Goal: Use online tool/utility: Utilize a website feature to perform a specific function

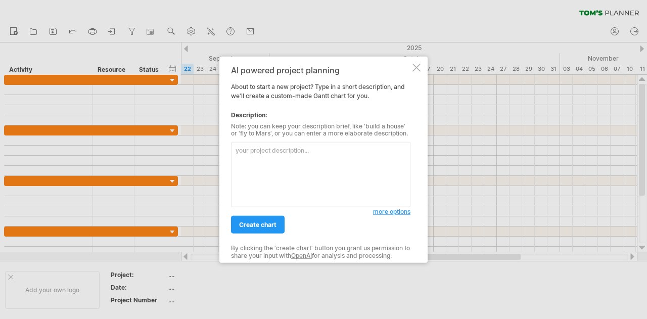
click at [275, 164] on textarea at bounding box center [321, 174] width 180 height 65
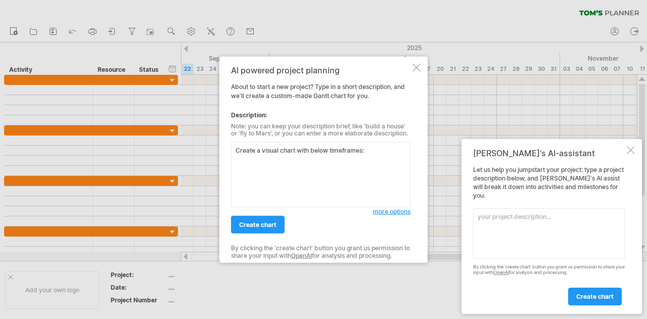
click at [316, 162] on textarea "Create a visual chart with below timeframes:" at bounding box center [321, 174] width 180 height 65
click at [385, 166] on textarea "Create a visual chart with below timeframes: Requirement Gathering - [DATE] to …" at bounding box center [321, 174] width 180 height 65
click at [321, 172] on textarea "Create a visual chart with below timeframes: Requirement Gathering - [DATE] to …" at bounding box center [321, 174] width 180 height 65
drag, startPoint x: 258, startPoint y: 172, endPoint x: 247, endPoint y: 172, distance: 11.6
click at [247, 172] on textarea "Create a visual chart with below timeframes: Requirement Gathering - [DATE] to …" at bounding box center [321, 174] width 180 height 65
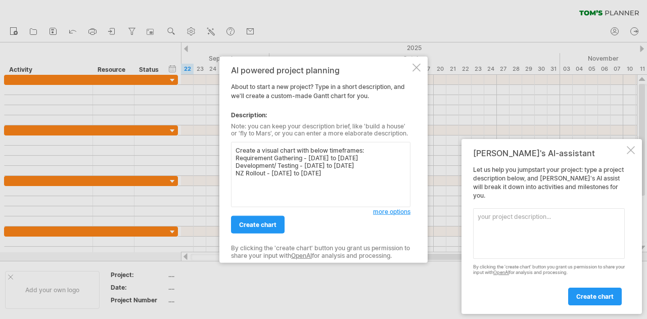
click at [349, 175] on textarea "Create a visual chart with below timeframes: Requirement Gathering - [DATE] to …" at bounding box center [321, 174] width 180 height 65
click at [277, 181] on textarea "Create a visual chart with below timeframes: Requirement Gathering - [DATE] to …" at bounding box center [321, 174] width 180 height 65
click at [255, 177] on textarea "Create a visual chart with below timeframes: Requirement Gathering - [DATE] to …" at bounding box center [321, 174] width 180 height 65
click at [244, 185] on textarea "Create a visual chart with below timeframes: Requirement Gathering - [DATE] to …" at bounding box center [321, 174] width 180 height 65
click at [328, 186] on textarea "Create a visual chart with below timeframes: Requirement Gathering - [DATE] to …" at bounding box center [321, 174] width 180 height 65
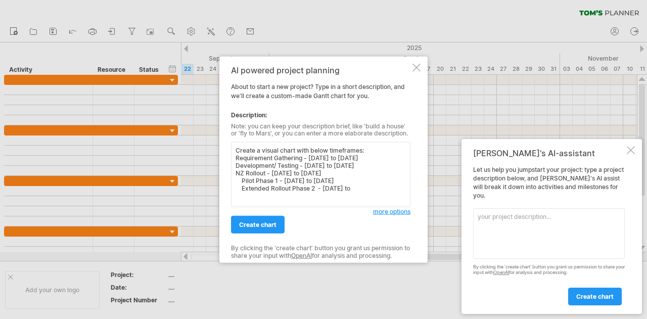
click at [366, 186] on textarea "Create a visual chart with below timeframes: Requirement Gathering - [DATE] to …" at bounding box center [321, 174] width 180 height 65
click at [373, 188] on textarea "Create a visual chart with below timeframes: Requirement Gathering - [DATE] to …" at bounding box center [321, 174] width 180 height 65
click at [401, 186] on textarea "Create a visual chart with below timeframes: Requirement Gathering - [DATE] to …" at bounding box center [321, 174] width 180 height 65
click at [236, 164] on textarea "Create a visual chart with below timeframes: Requirement Gathering - [DATE] to …" at bounding box center [321, 174] width 180 height 65
click at [403, 188] on textarea "Create a visual chart with below timeframes: Requirement Gathering - [DATE] to …" at bounding box center [321, 174] width 180 height 65
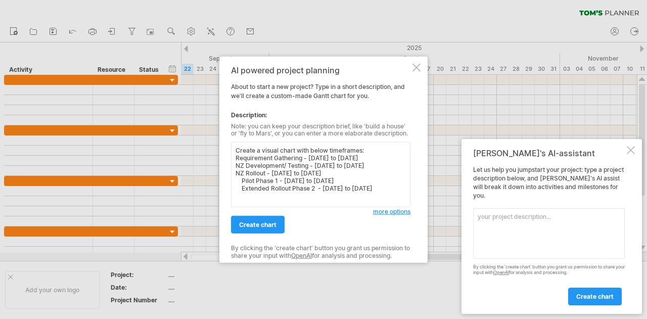
click at [236, 193] on textarea "Create a visual chart with below timeframes: Requirement Gathering - [DATE] to …" at bounding box center [321, 174] width 180 height 65
click at [402, 187] on textarea "Create a visual chart with below timeframes: Requirement Gathering - [DATE] to …" at bounding box center [321, 174] width 180 height 65
click at [236, 195] on textarea "Create a visual chart with below timeframes: Requirement Gathering - [DATE] to …" at bounding box center [321, 174] width 180 height 65
click at [254, 195] on textarea "Create a visual chart with below timeframes: Requirement Gathering - [DATE] to …" at bounding box center [321, 174] width 180 height 65
click at [386, 161] on textarea "Create a visual chart with below timeframes: Requirement Gathering - [DATE] to …" at bounding box center [321, 174] width 180 height 65
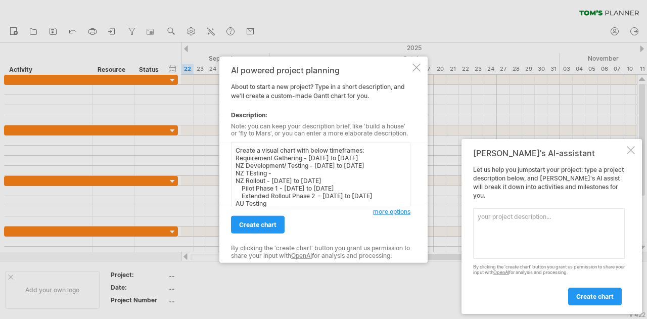
click at [254, 170] on textarea "Create a visual chart with below timeframes: Requirement Gathering - [DATE] to …" at bounding box center [321, 174] width 180 height 65
drag, startPoint x: 246, startPoint y: 163, endPoint x: 237, endPoint y: 163, distance: 9.6
click at [237, 163] on textarea "Create a visual chart with below timeframes: Requirement Gathering - [DATE] to …" at bounding box center [321, 174] width 180 height 65
drag, startPoint x: 341, startPoint y: 163, endPoint x: 336, endPoint y: 165, distance: 5.4
click at [336, 165] on textarea "Create a visual chart with below timeframes: Requirement Gathering - [DATE] to …" at bounding box center [321, 174] width 180 height 65
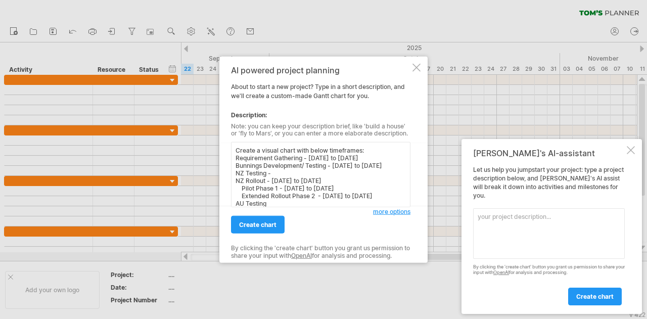
drag, startPoint x: 242, startPoint y: 170, endPoint x: 236, endPoint y: 171, distance: 6.2
click at [236, 171] on textarea "Create a visual chart with below timeframes: Requirement Gathering - [DATE] to …" at bounding box center [321, 174] width 180 height 65
click at [266, 172] on textarea "Create a visual chart with below timeframes: Requirement Gathering - [DATE] to …" at bounding box center [321, 174] width 180 height 65
drag, startPoint x: 328, startPoint y: 165, endPoint x: 303, endPoint y: 164, distance: 24.8
click at [303, 164] on textarea "Create a visual chart with below timeframes: Requirement Gathering - [DATE] to …" at bounding box center [321, 174] width 180 height 65
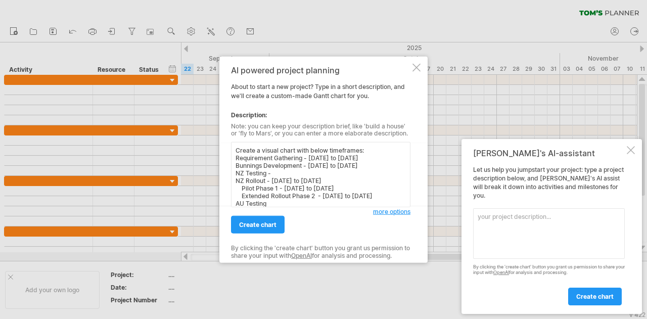
click at [237, 166] on textarea "Create a visual chart with below timeframes: Requirement Gathering - [DATE] to …" at bounding box center [321, 174] width 180 height 65
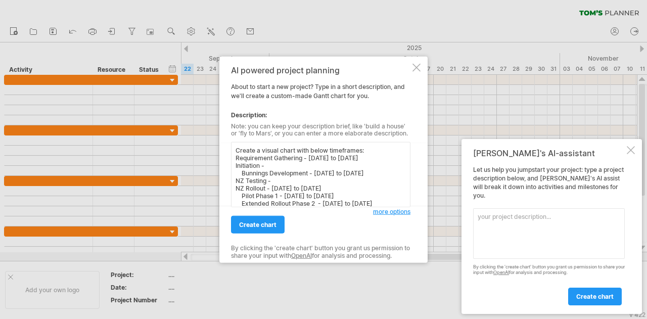
click at [273, 164] on textarea "Create a visual chart with below timeframes: Requirement Gathering - [DATE] to …" at bounding box center [321, 174] width 180 height 65
click at [235, 180] on textarea "Create a visual chart with below timeframes: Requirement Gathering - [DATE] to …" at bounding box center [321, 174] width 180 height 65
drag, startPoint x: 386, startPoint y: 172, endPoint x: 413, endPoint y: 173, distance: 26.3
click at [386, 172] on textarea "Create a visual chart with below timeframes: Requirement Gathering - [DATE] to …" at bounding box center [321, 174] width 180 height 65
click at [257, 183] on textarea "Create a visual chart with below timeframes: Requirement Gathering - [DATE] to …" at bounding box center [321, 174] width 180 height 65
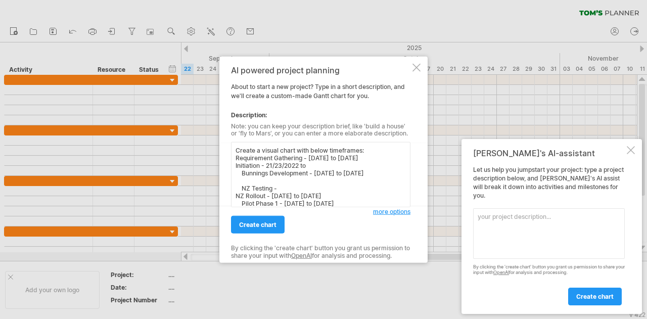
click at [244, 177] on textarea "Create a visual chart with below timeframes: Requirement Gathering - [DATE] to …" at bounding box center [321, 174] width 180 height 65
click at [283, 186] on textarea "Create a visual chart with below timeframes: Requirement Gathering - [DATE] to …" at bounding box center [321, 174] width 180 height 65
click at [278, 162] on textarea "Create a visual chart with below timeframes: Requirement Gathering - [DATE] to …" at bounding box center [321, 174] width 180 height 65
click at [310, 165] on textarea "Create a visual chart with below timeframes: Requirement Gathering - [DATE] to …" at bounding box center [321, 174] width 180 height 65
click at [366, 172] on textarea "Create a visual chart with below timeframes: Requirement Gathering - [DATE] to …" at bounding box center [321, 174] width 180 height 65
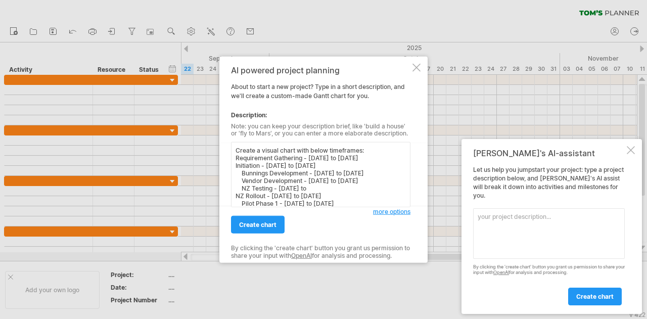
click at [360, 172] on textarea "Create a visual chart with below timeframes: Requirement Gathering - [DATE] to …" at bounding box center [321, 174] width 180 height 65
click at [315, 186] on textarea "Create a visual chart with below timeframes: Requirement Gathering - [DATE] to …" at bounding box center [321, 174] width 180 height 65
click at [282, 188] on textarea "Create a visual chart with below timeframes: Requirement Gathering - [DATE] to …" at bounding box center [321, 174] width 180 height 65
click at [329, 186] on textarea "Create a visual chart with below timeframes: Requirement Gathering - [DATE] to …" at bounding box center [321, 174] width 180 height 65
click at [380, 177] on textarea "Create a visual chart with below timeframes: Requirement Gathering - [DATE] to …" at bounding box center [321, 174] width 180 height 65
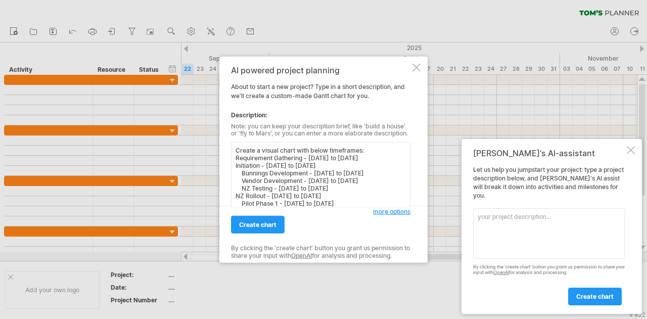
click at [291, 186] on textarea "Create a visual chart with below timeframes: Requirement Gathering - [DATE] to …" at bounding box center [321, 174] width 180 height 65
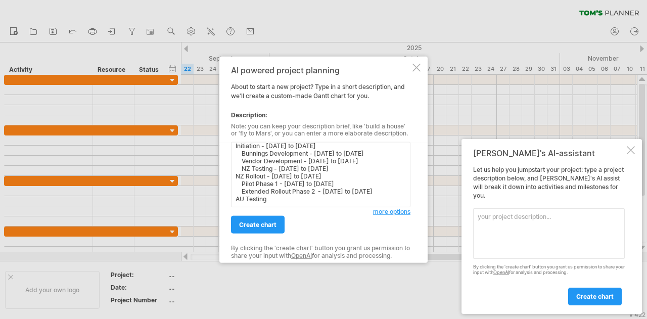
scroll to position [28, 0]
click at [278, 195] on textarea "Create a visual chart with below timeframes: Requirement Gathering - [DATE] to …" at bounding box center [321, 174] width 180 height 65
click at [280, 190] on textarea "Create a visual chart with below timeframes: Requirement Gathering - [DATE] to …" at bounding box center [321, 174] width 180 height 65
click at [247, 192] on textarea "Create a visual chart with below timeframes: Requirement Gathering - [DATE] to …" at bounding box center [321, 174] width 180 height 65
click at [295, 190] on textarea "Create a visual chart with below timeframes: Requirement Gathering - [DATE] to …" at bounding box center [321, 174] width 180 height 65
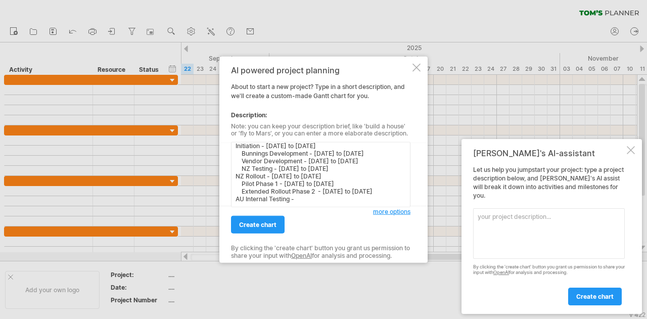
paste textarea "Explain tasks and timelines from picture"
drag, startPoint x: 310, startPoint y: 200, endPoint x: 297, endPoint y: 195, distance: 13.6
click at [297, 195] on textarea "Create a visual chart with below timeframes: Requirement Gathering - [DATE] to …" at bounding box center [321, 174] width 180 height 65
click at [297, 200] on textarea "Create a visual chart with below timeframes: Requirement Gathering - [DATE] to …" at bounding box center [321, 174] width 180 height 65
click at [246, 193] on textarea "Create a visual chart with below timeframes: Requirement Gathering - [DATE] to …" at bounding box center [321, 174] width 180 height 65
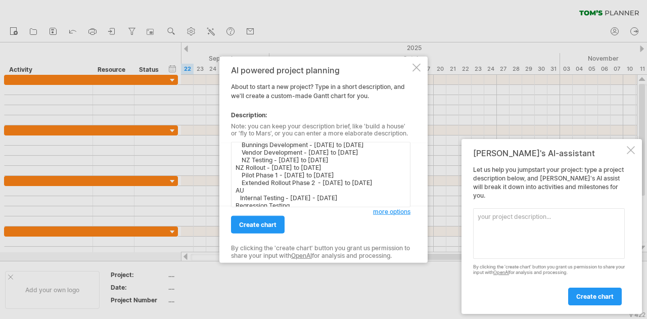
click at [247, 192] on textarea "Create a visual chart with below timeframes: Requirement Gathering - [DATE] to …" at bounding box center [321, 174] width 180 height 65
click at [237, 203] on textarea "Create a visual chart with below timeframes: Requirement Gathering - [DATE] to …" at bounding box center [321, 174] width 180 height 65
click at [302, 204] on textarea "Create a visual chart with below timeframes: Requirement Gathering - [DATE] to …" at bounding box center [321, 174] width 180 height 65
click at [313, 196] on textarea "Create a visual chart with below timeframes: Requirement Gathering - [DATE] to …" at bounding box center [321, 174] width 180 height 65
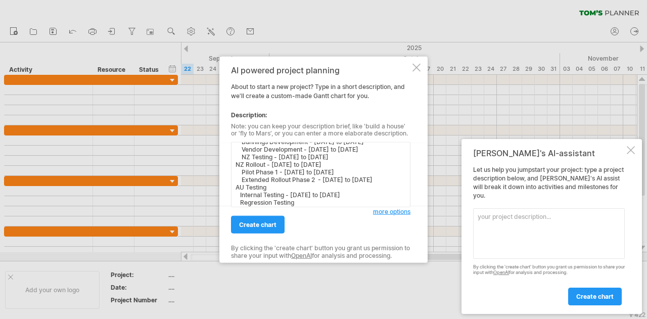
click at [303, 204] on textarea "Create a visual chart with below timeframes: Requirement Gathering - [DATE] to …" at bounding box center [321, 174] width 180 height 65
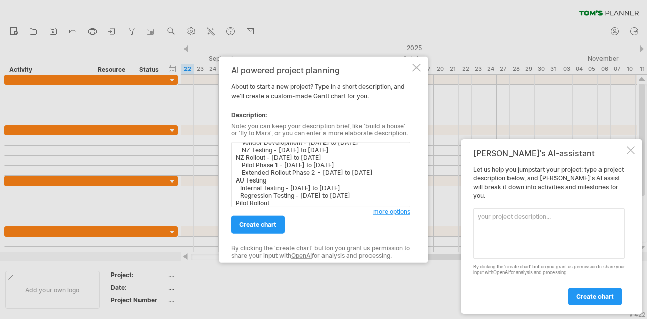
click at [305, 203] on textarea "Create a visual chart with below timeframes: Requirement Gathering - [DATE] to …" at bounding box center [321, 174] width 180 height 65
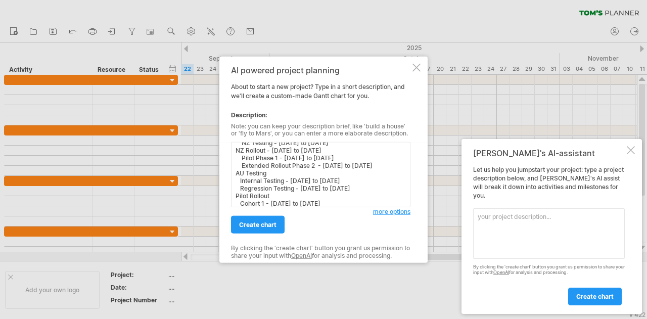
scroll to position [53, 0]
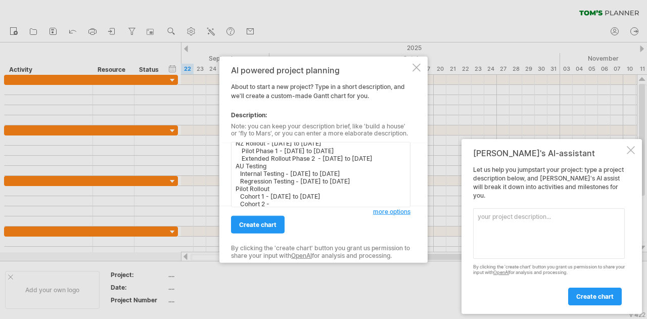
click at [285, 201] on textarea "Create a visual chart with below timeframes: Requirement Gathering - [DATE] to …" at bounding box center [321, 174] width 180 height 65
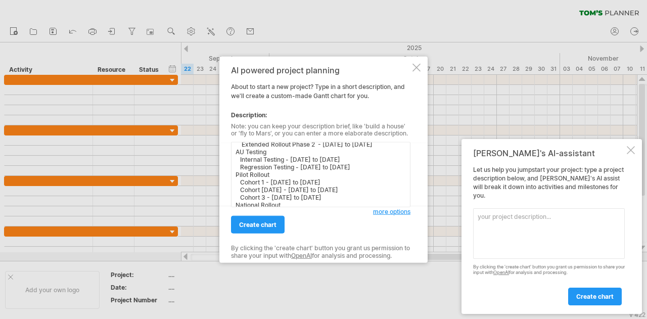
scroll to position [74, 0]
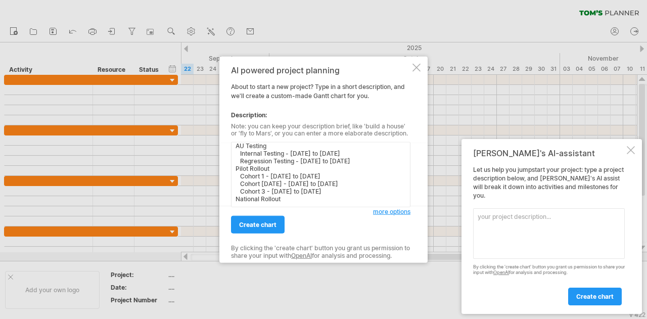
click at [289, 197] on textarea "Create a visual chart with below timeframes: Requirement Gathering - [DATE] to …" at bounding box center [321, 174] width 180 height 65
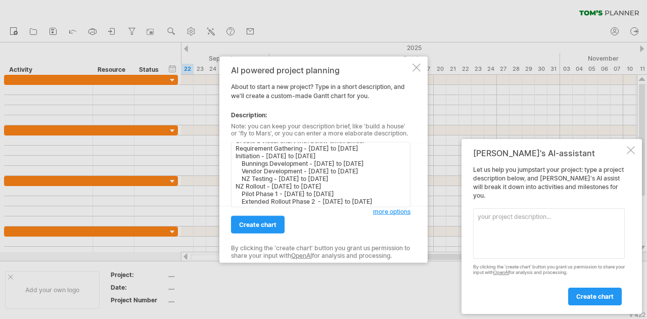
scroll to position [0, 0]
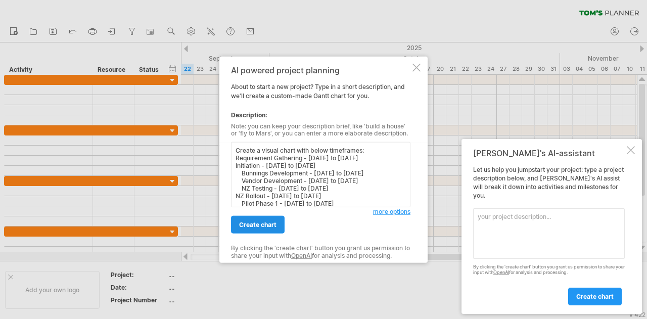
type textarea "Create a visual chart with below timeframes: Requirement Gathering - [DATE] to …"
click at [275, 232] on link "create chart" at bounding box center [258, 225] width 54 height 18
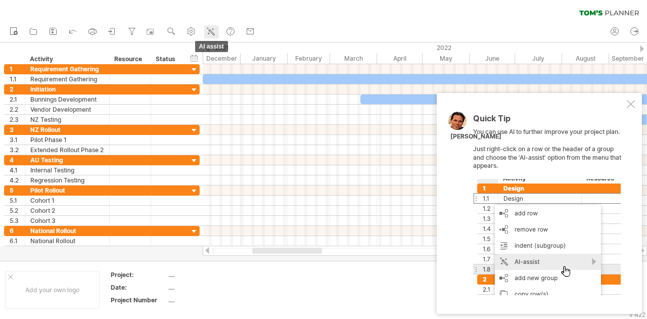
click at [211, 32] on icon at bounding box center [212, 32] width 6 height 6
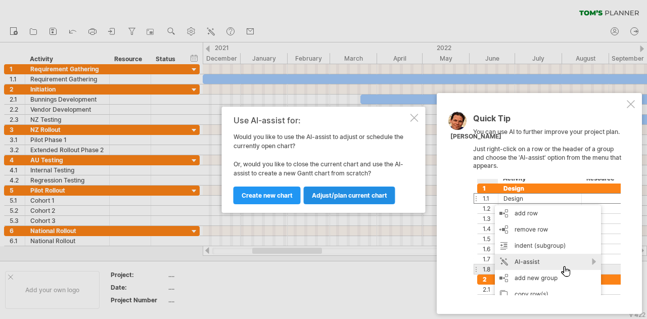
click at [349, 197] on span "Adjust/plan current chart" at bounding box center [349, 196] width 75 height 8
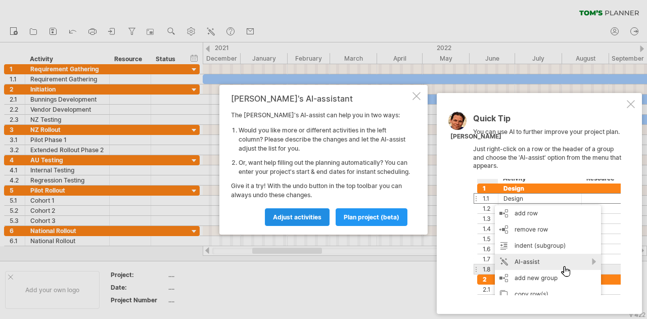
click at [306, 221] on span "Adjust activities" at bounding box center [297, 217] width 49 height 8
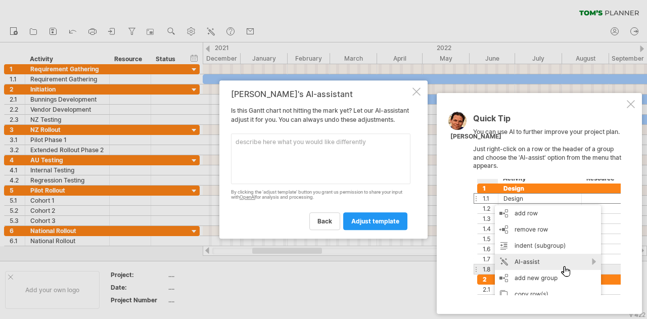
click at [417, 89] on div at bounding box center [417, 92] width 8 height 8
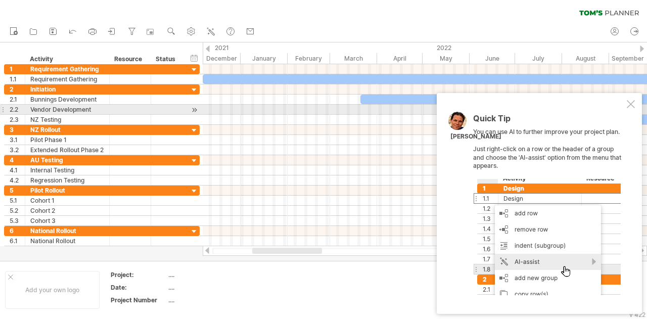
click at [631, 106] on div at bounding box center [631, 104] width 8 height 8
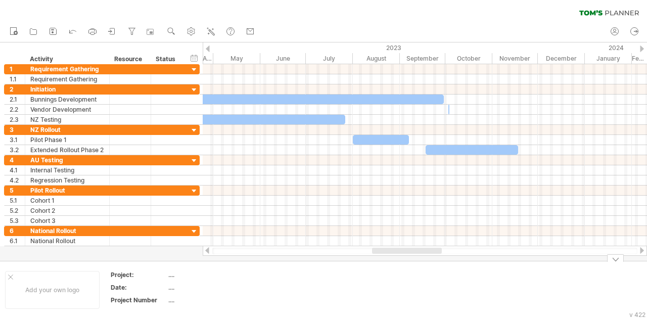
drag, startPoint x: 295, startPoint y: 252, endPoint x: 415, endPoint y: 272, distance: 121.5
click at [415, 272] on div "Trying to reach [DOMAIN_NAME] Connected again... 0% clear filter new 1" at bounding box center [323, 159] width 647 height 319
click at [169, 273] on div "...." at bounding box center [210, 275] width 85 height 9
click at [169, 276] on input "**********" at bounding box center [208, 275] width 81 height 9
click at [243, 277] on input "**********" at bounding box center [208, 275] width 81 height 9
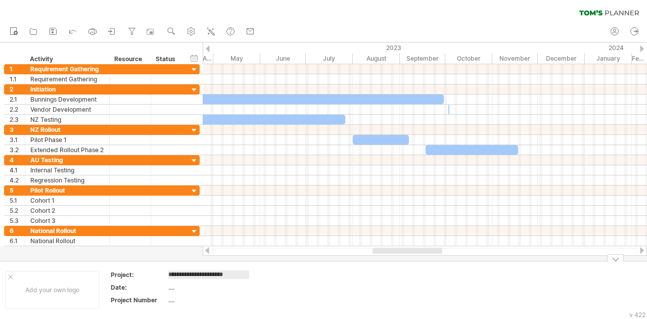
type input "**********"
click at [171, 289] on div "...." at bounding box center [210, 287] width 85 height 9
drag, startPoint x: 405, startPoint y: 254, endPoint x: 455, endPoint y: 247, distance: 50.5
click at [455, 247] on div at bounding box center [425, 251] width 445 height 10
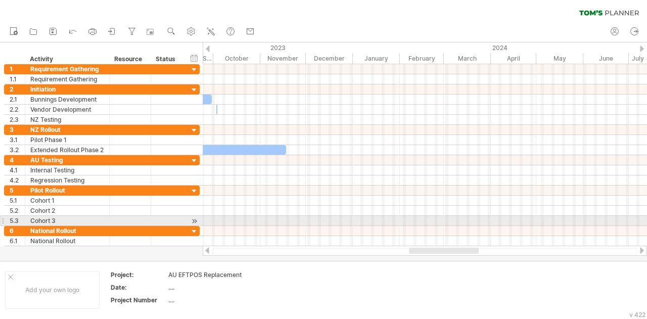
drag, startPoint x: 434, startPoint y: 251, endPoint x: 470, endPoint y: 221, distance: 47.7
click at [470, 221] on div "Trying to reach [DOMAIN_NAME] Connected again... 0% clear filter new 1" at bounding box center [323, 159] width 647 height 319
